Goal: Check status

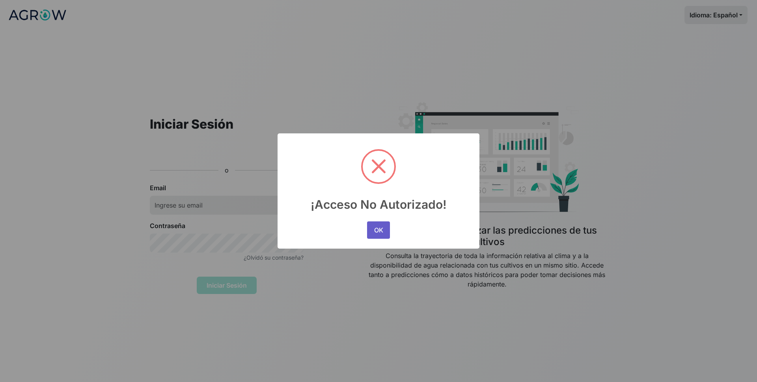
click at [377, 235] on button "OK" at bounding box center [378, 229] width 23 height 17
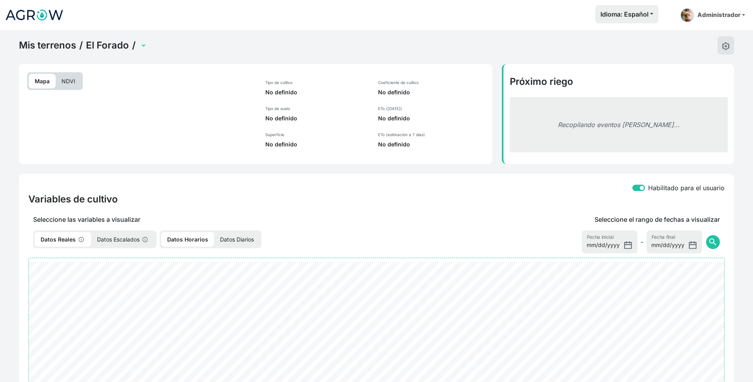
select select "2486"
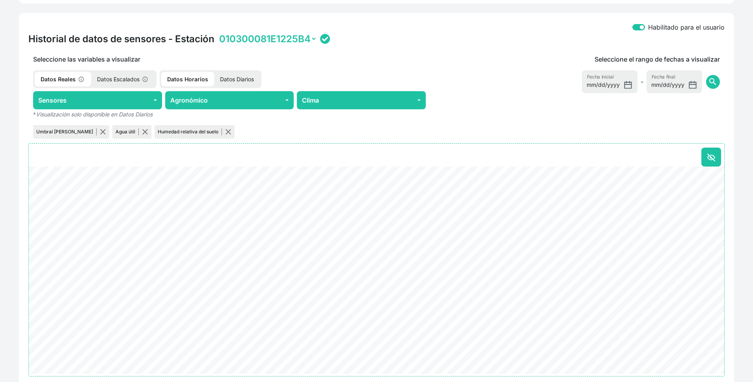
scroll to position [271, 0]
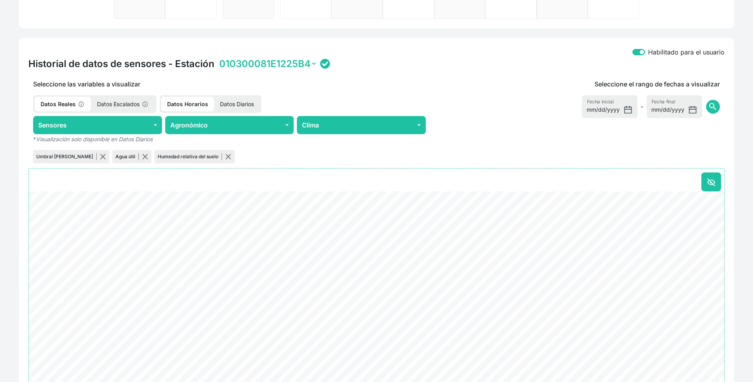
click at [303, 66] on select "010300081E1225B4" at bounding box center [267, 64] width 99 height 12
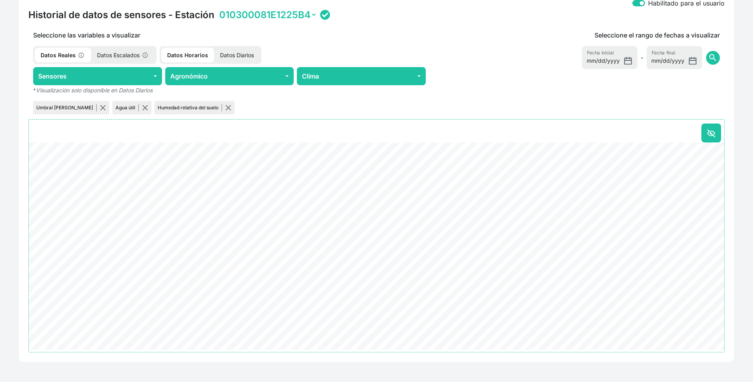
scroll to position [307, 0]
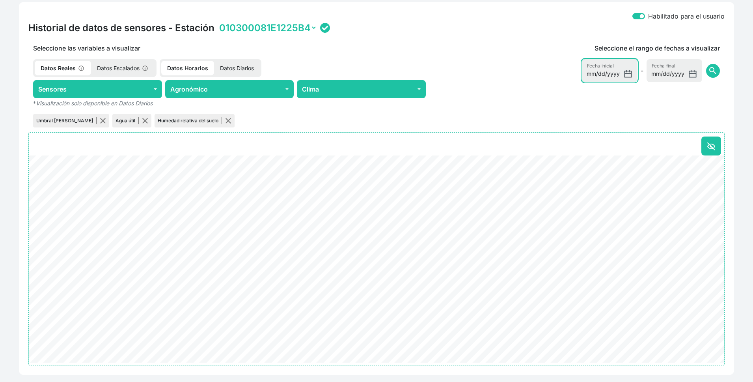
click at [634, 75] on input "[DATE]" at bounding box center [610, 70] width 56 height 23
click at [632, 75] on input "[DATE]" at bounding box center [610, 70] width 56 height 23
type input "[DATE]"
click at [713, 73] on span "search" at bounding box center [712, 70] width 9 height 9
